Goal: Find contact information: Find contact information

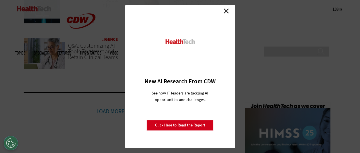
scroll to position [1338, 0]
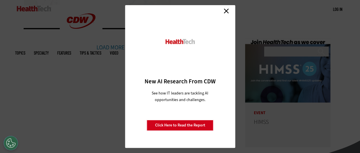
click at [227, 10] on link "Close" at bounding box center [226, 11] width 9 height 9
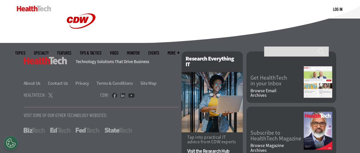
scroll to position [1499, 0]
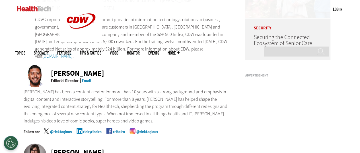
scroll to position [142, 0]
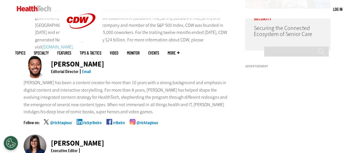
click at [86, 68] on link "Email" at bounding box center [86, 70] width 9 height 5
